Goal: Navigation & Orientation: Find specific page/section

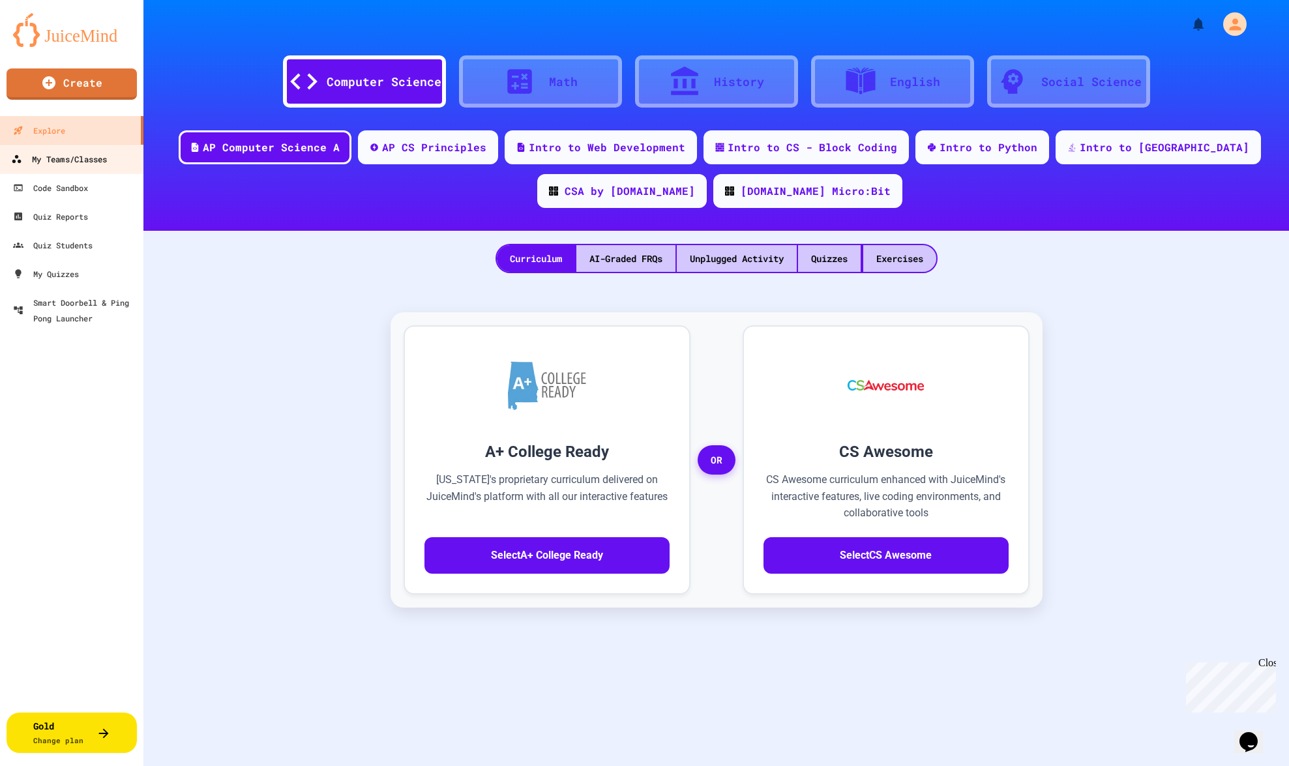
click at [105, 164] on div "My Teams/Classes" at bounding box center [59, 159] width 96 height 16
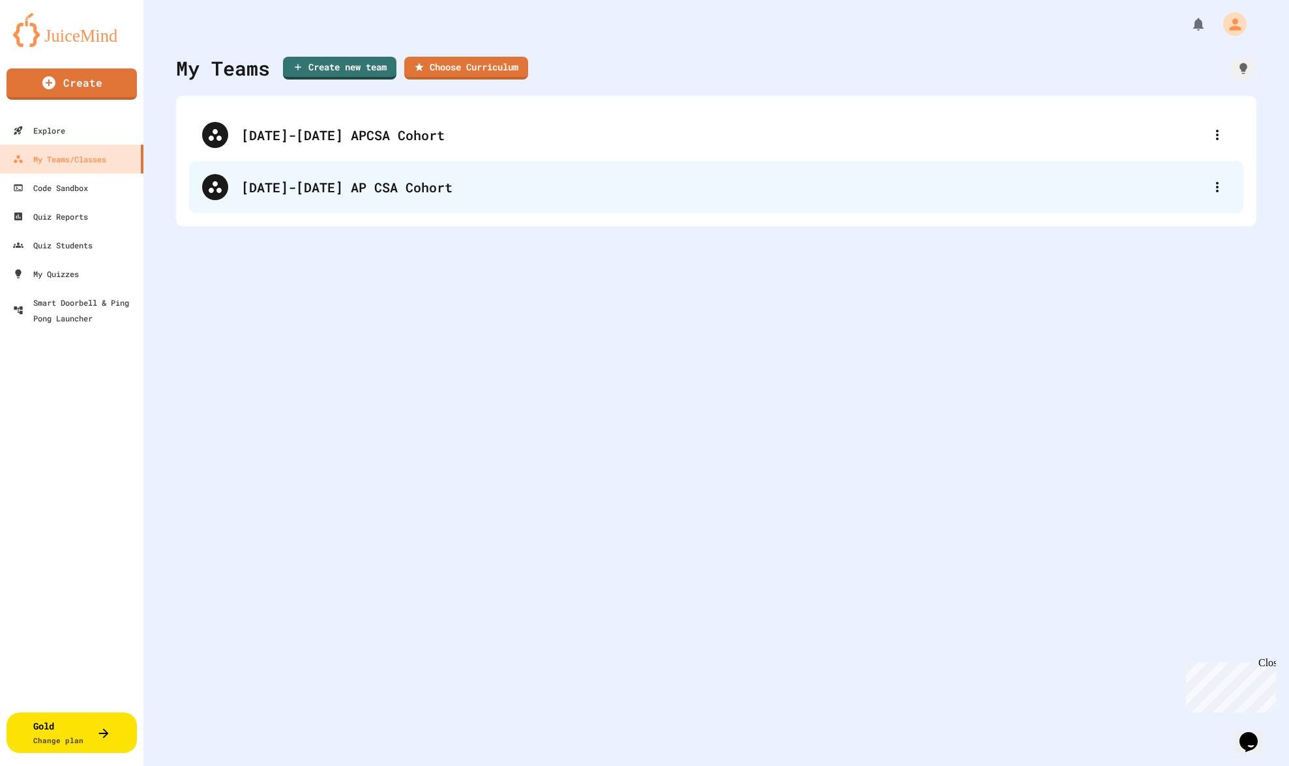
click at [322, 190] on div "[DATE]-[DATE] AP CSA Cohort" at bounding box center [722, 187] width 963 height 20
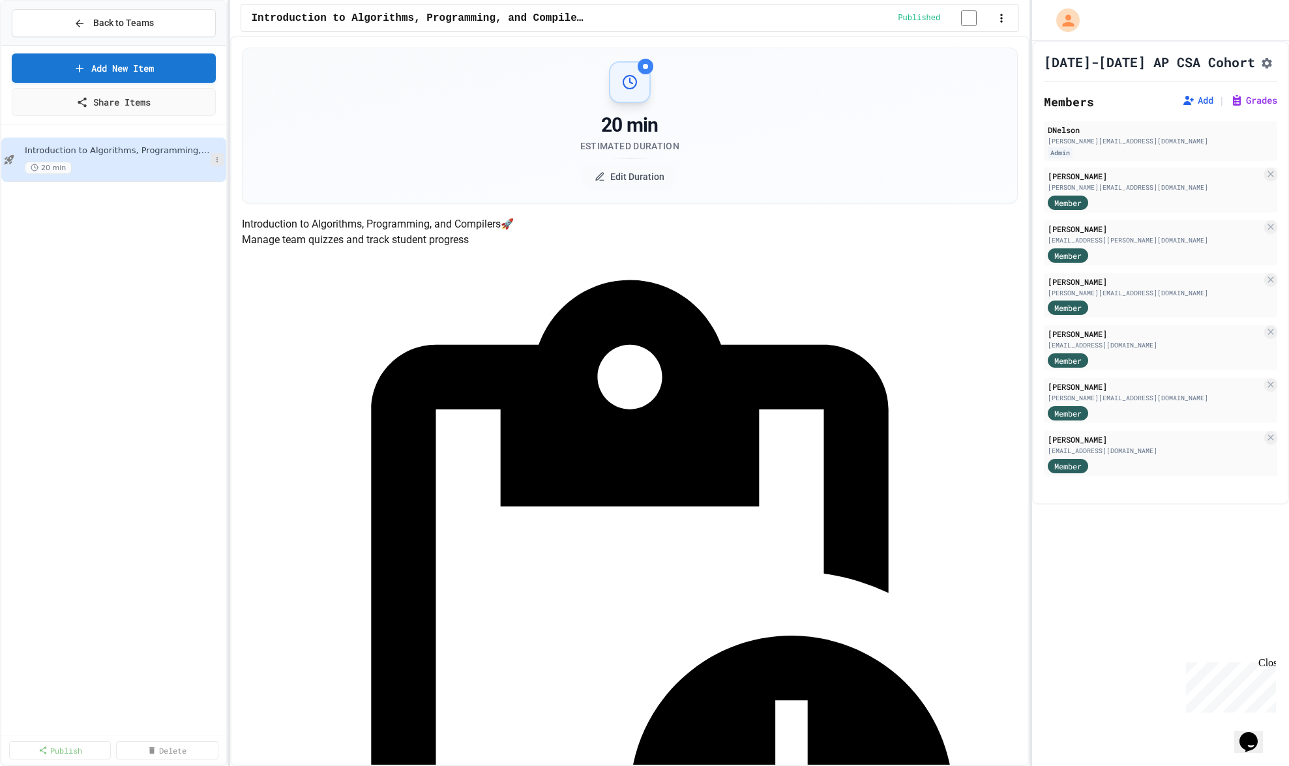
click at [216, 164] on icon at bounding box center [217, 160] width 8 height 8
click at [89, 245] on div at bounding box center [644, 383] width 1289 height 766
